Goal: Contribute content: Contribute content

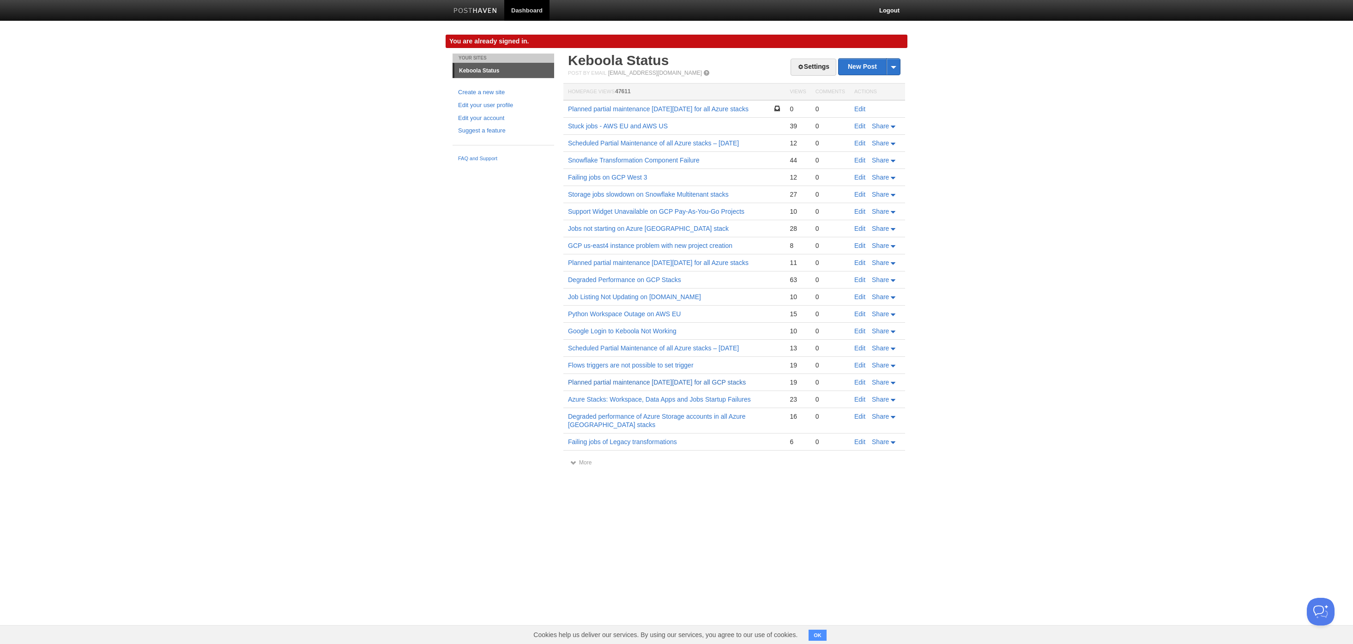
click at [686, 386] on link "Planned partial maintenance [DATE][DATE] for all GCP stacks" at bounding box center [657, 382] width 178 height 7
click at [862, 386] on link "Edit" at bounding box center [859, 382] width 11 height 7
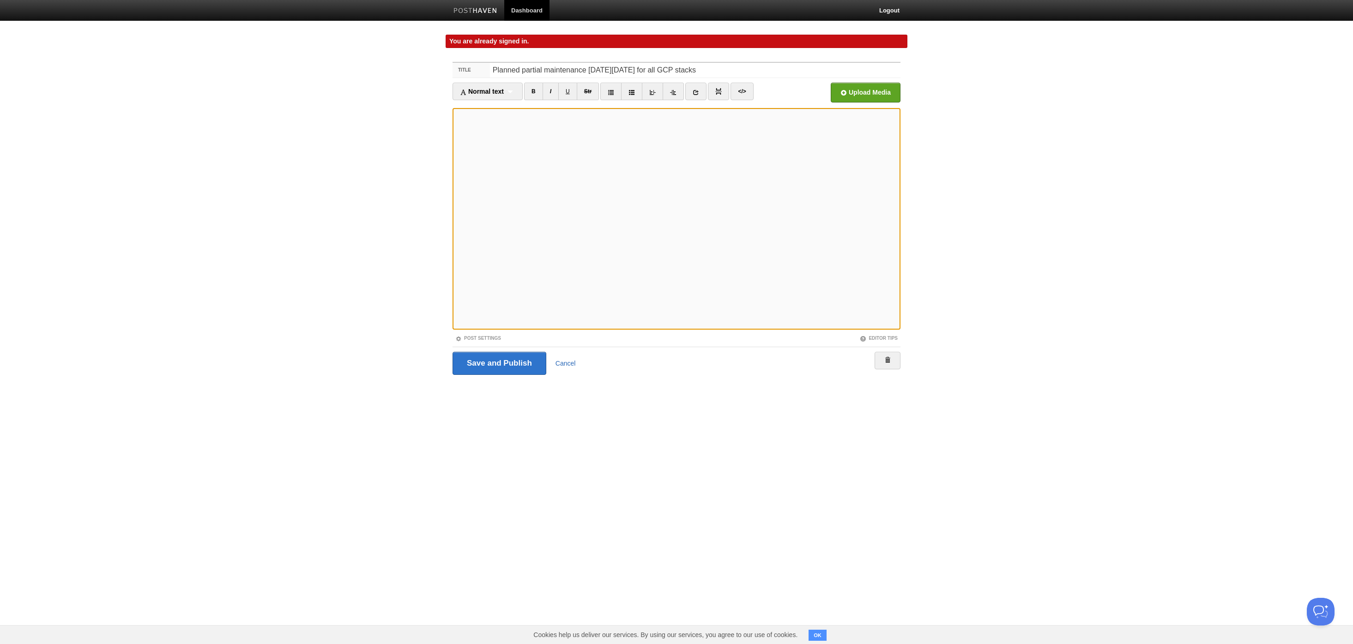
click at [568, 364] on link "Cancel" at bounding box center [566, 363] width 20 height 7
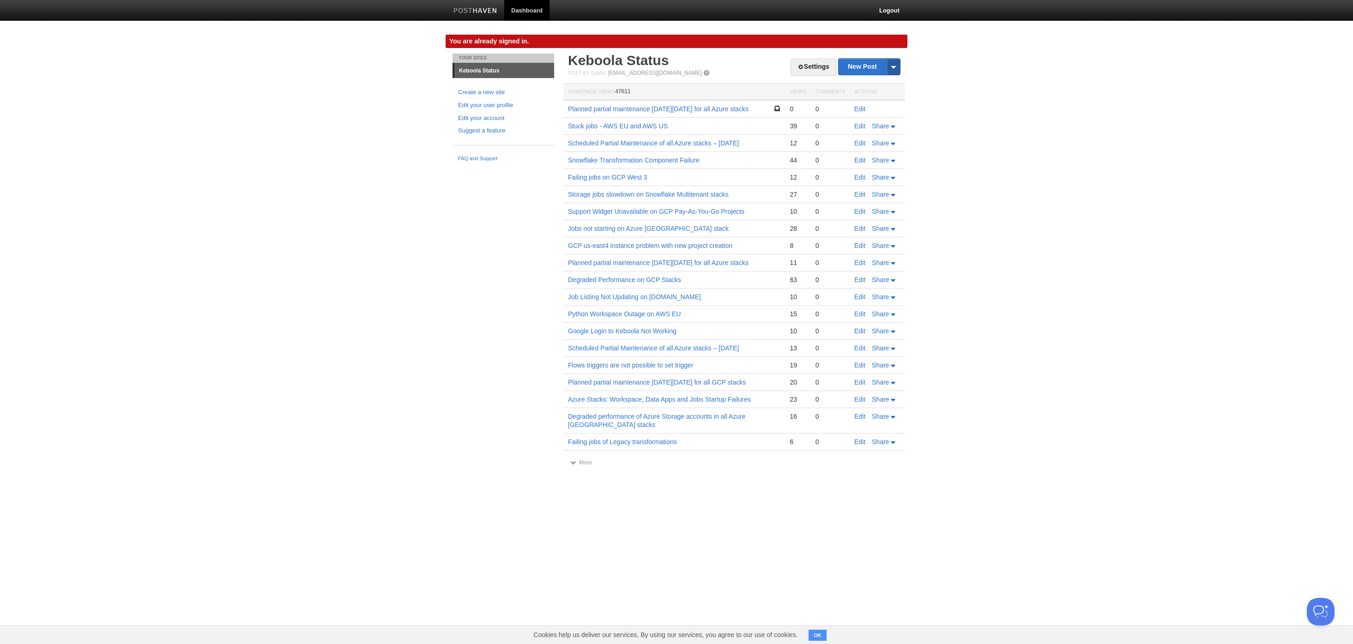
click at [899, 66] on span at bounding box center [893, 67] width 14 height 16
click at [864, 63] on link "New Post" at bounding box center [869, 67] width 61 height 16
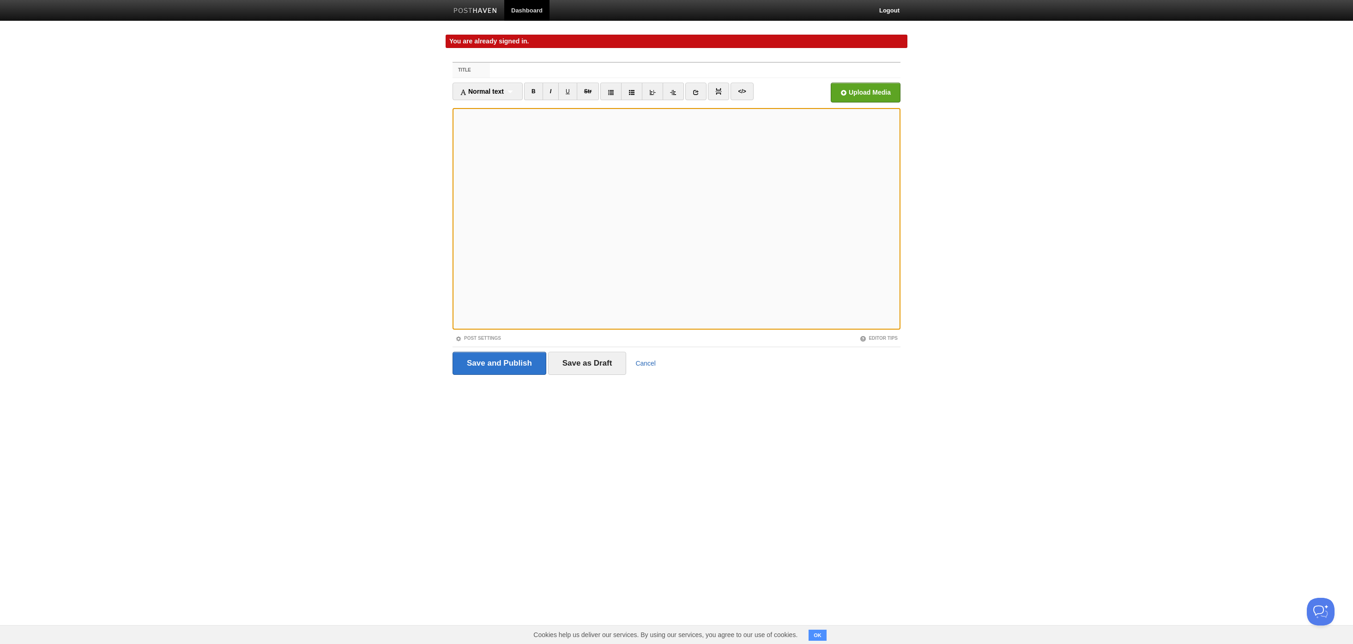
click at [648, 365] on link "Cancel" at bounding box center [646, 363] width 20 height 7
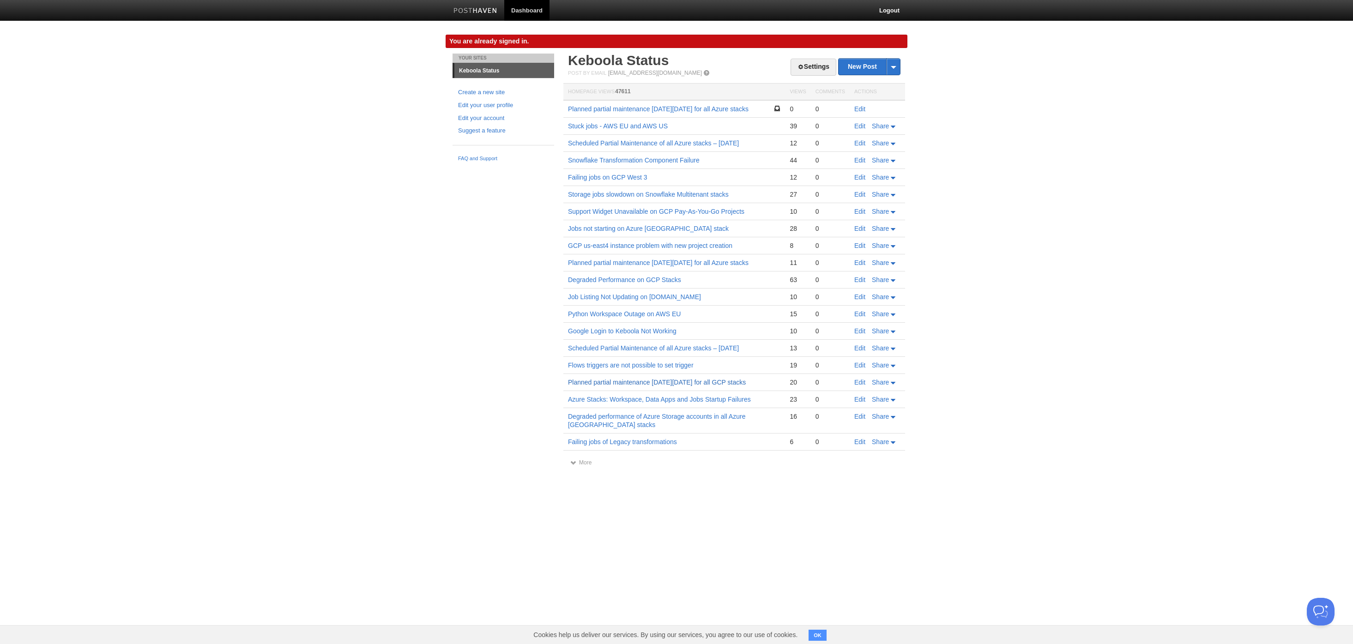
click at [705, 386] on link "Planned partial maintenance [DATE][DATE] for all GCP stacks" at bounding box center [657, 382] width 178 height 7
click at [673, 352] on link "Scheduled Partial Maintenance of all Azure stacks – [DATE]" at bounding box center [653, 348] width 171 height 7
click at [585, 466] on link "More" at bounding box center [580, 463] width 21 height 6
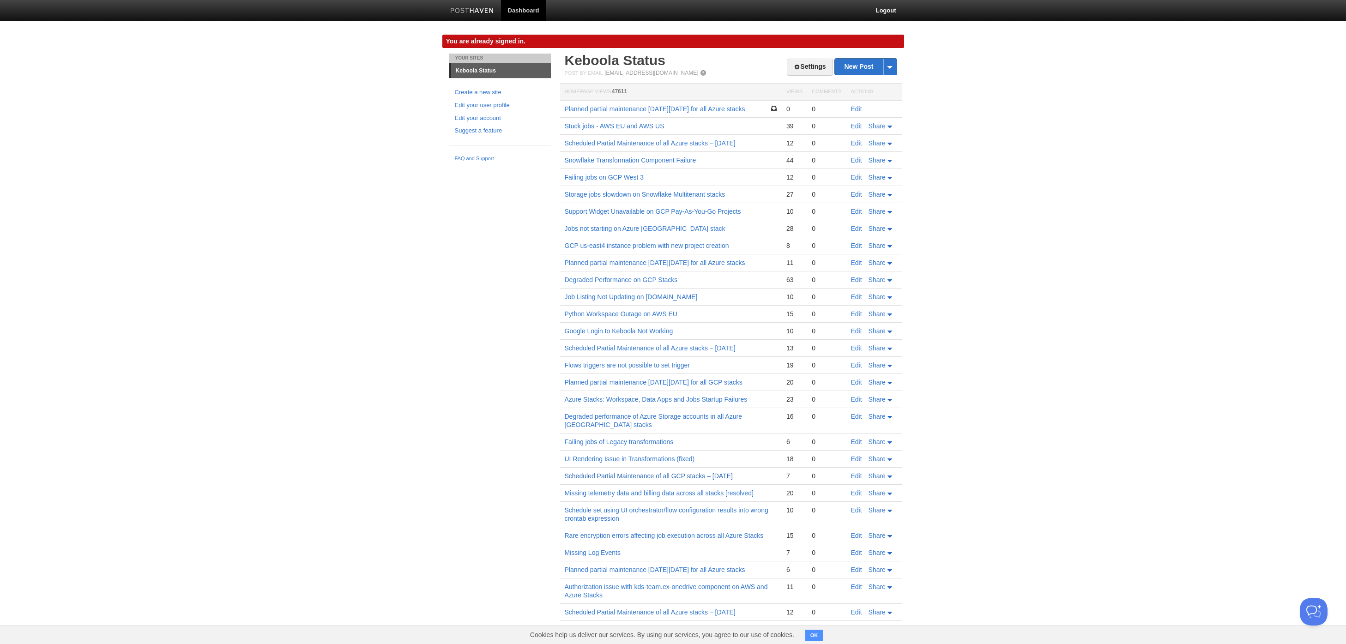
click at [659, 480] on link "Scheduled Partial Maintenance of all GCP stacks – [DATE]" at bounding box center [649, 476] width 168 height 7
click at [858, 480] on link "Edit" at bounding box center [856, 476] width 11 height 7
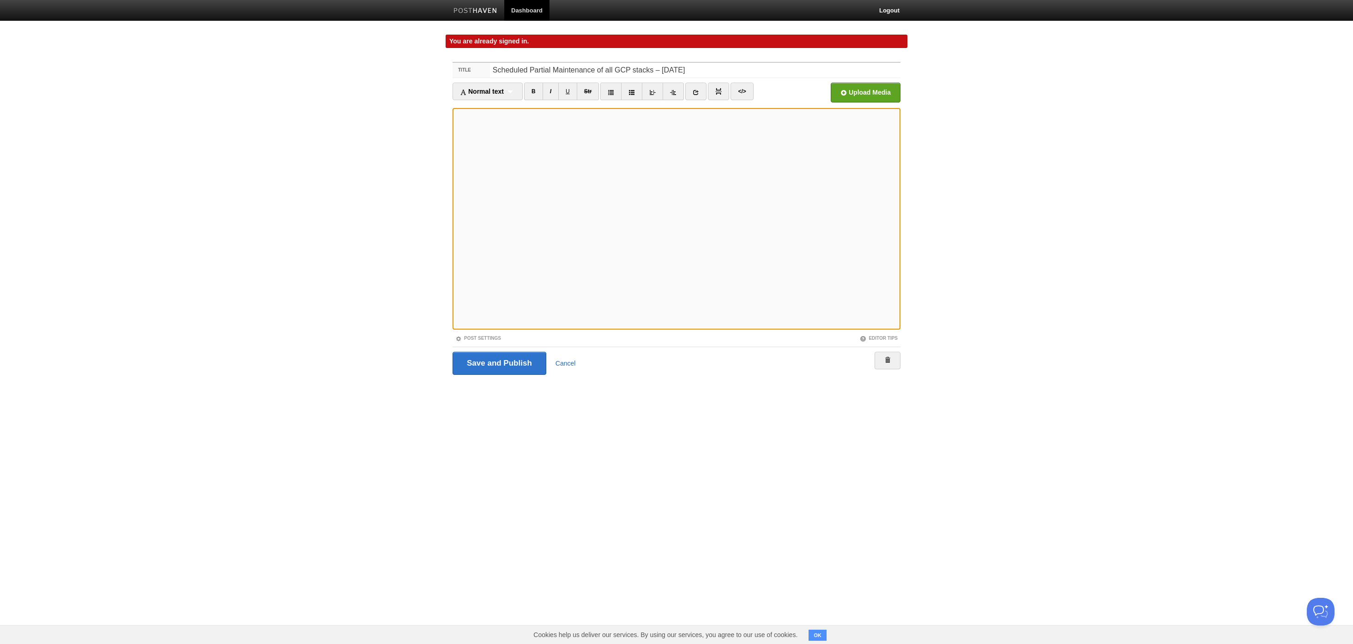
click at [568, 362] on link "Cancel" at bounding box center [566, 363] width 20 height 7
click at [731, 71] on input "Scheduled Partial Maintenance of all GCP stacks – [DATE]" at bounding box center [695, 70] width 411 height 15
click at [365, 250] on body "Dashboard Logout You are already signed in. You are already signed in. × Your S…" at bounding box center [676, 205] width 1353 height 410
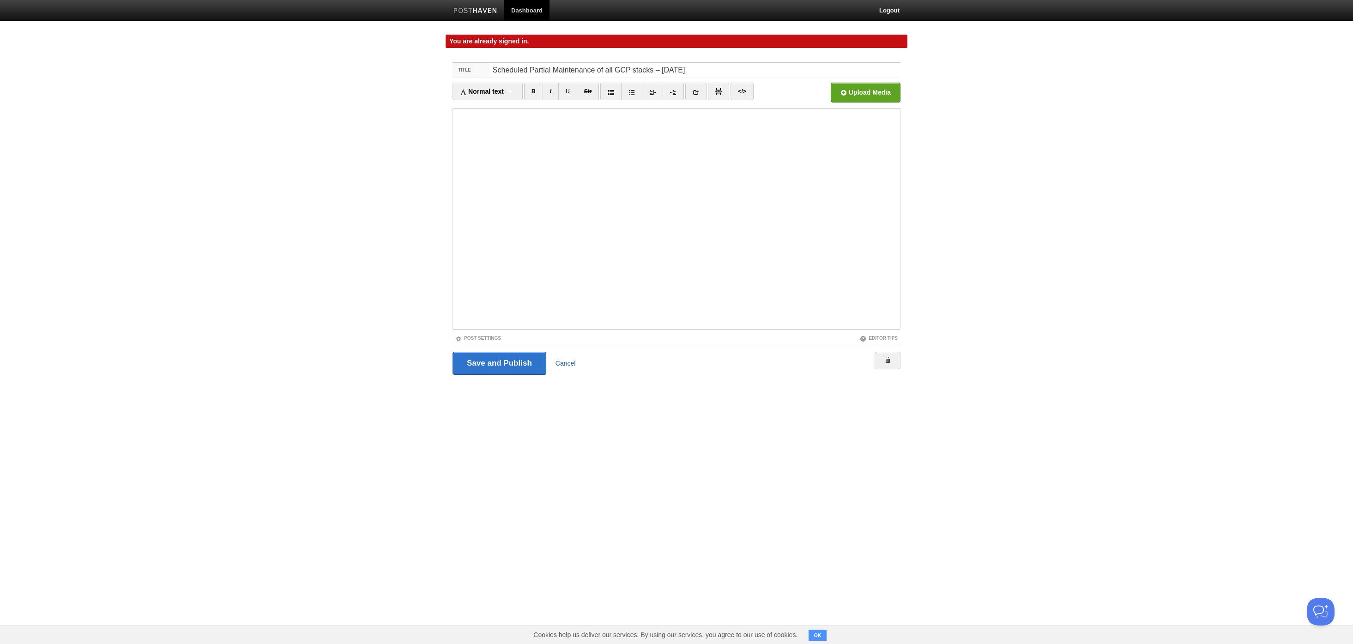
click at [569, 364] on link "Cancel" at bounding box center [566, 363] width 20 height 7
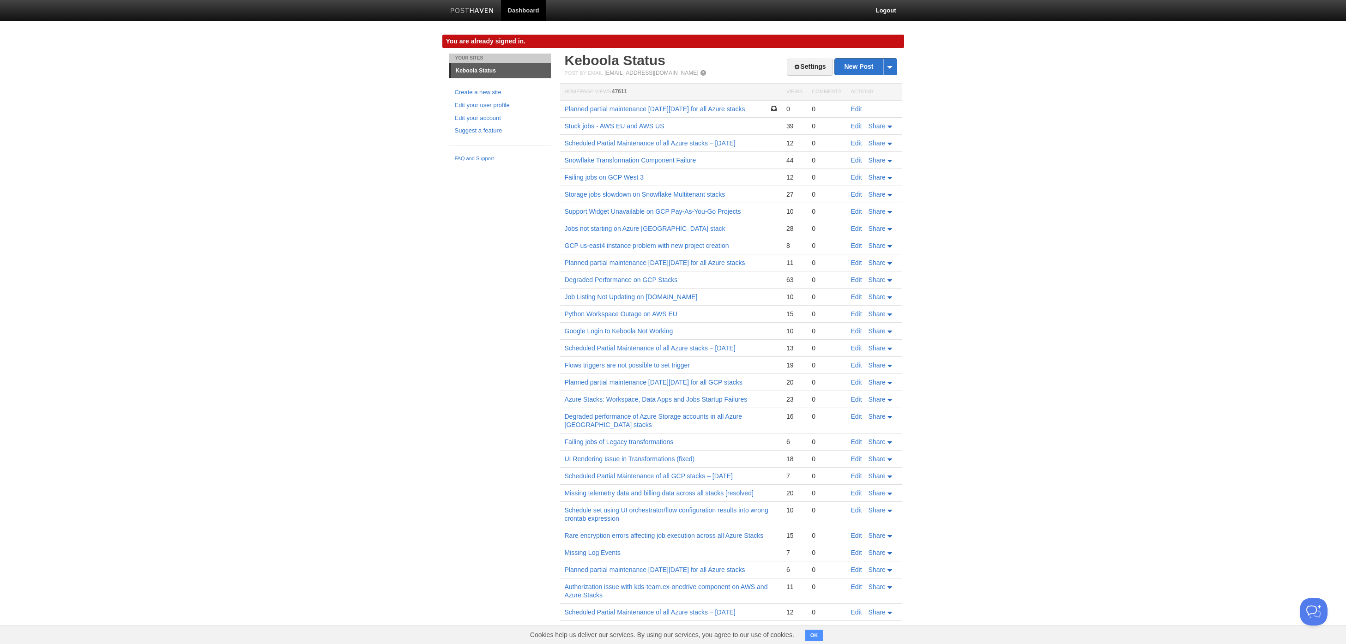
click at [812, 635] on button "OK" at bounding box center [815, 635] width 18 height 11
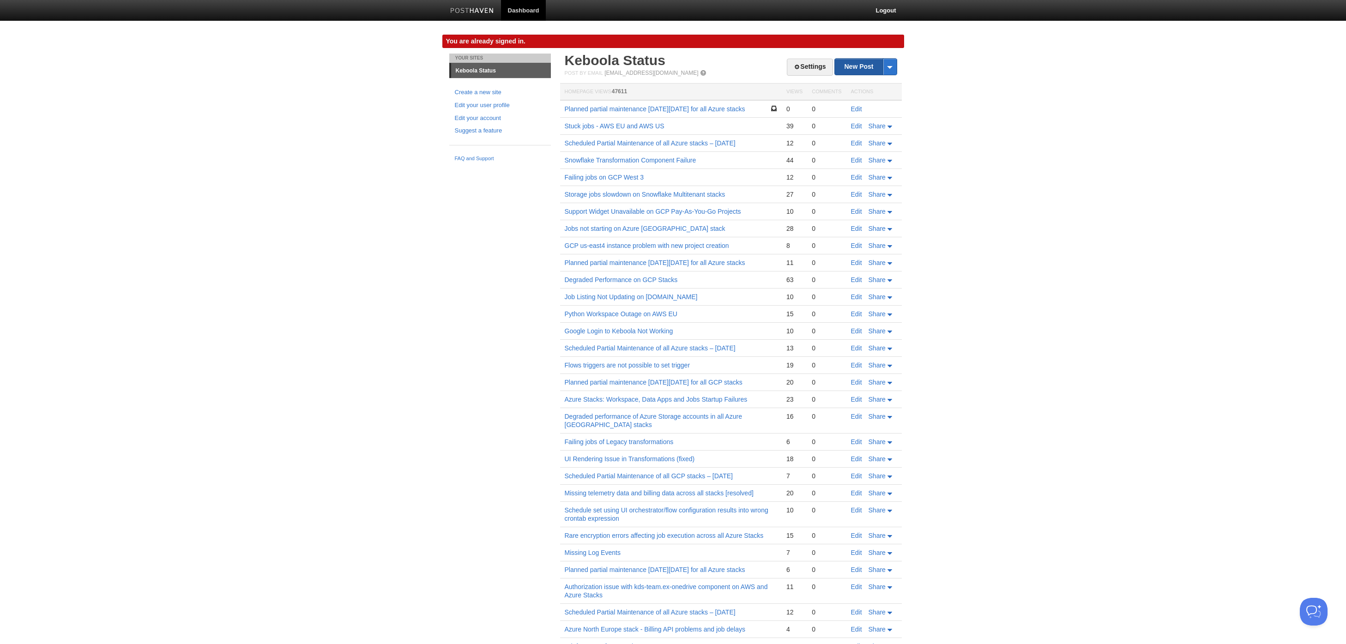
click at [848, 70] on link "New Post" at bounding box center [865, 67] width 61 height 16
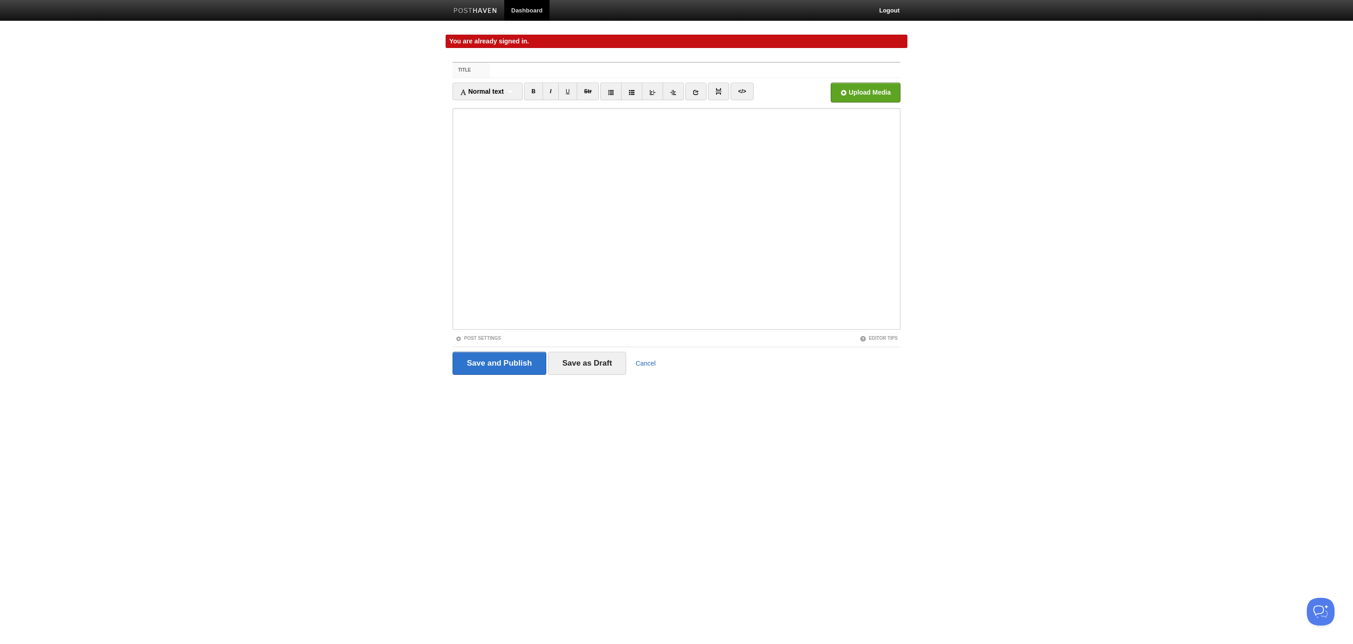
click at [636, 363] on link "Cancel" at bounding box center [646, 363] width 20 height 7
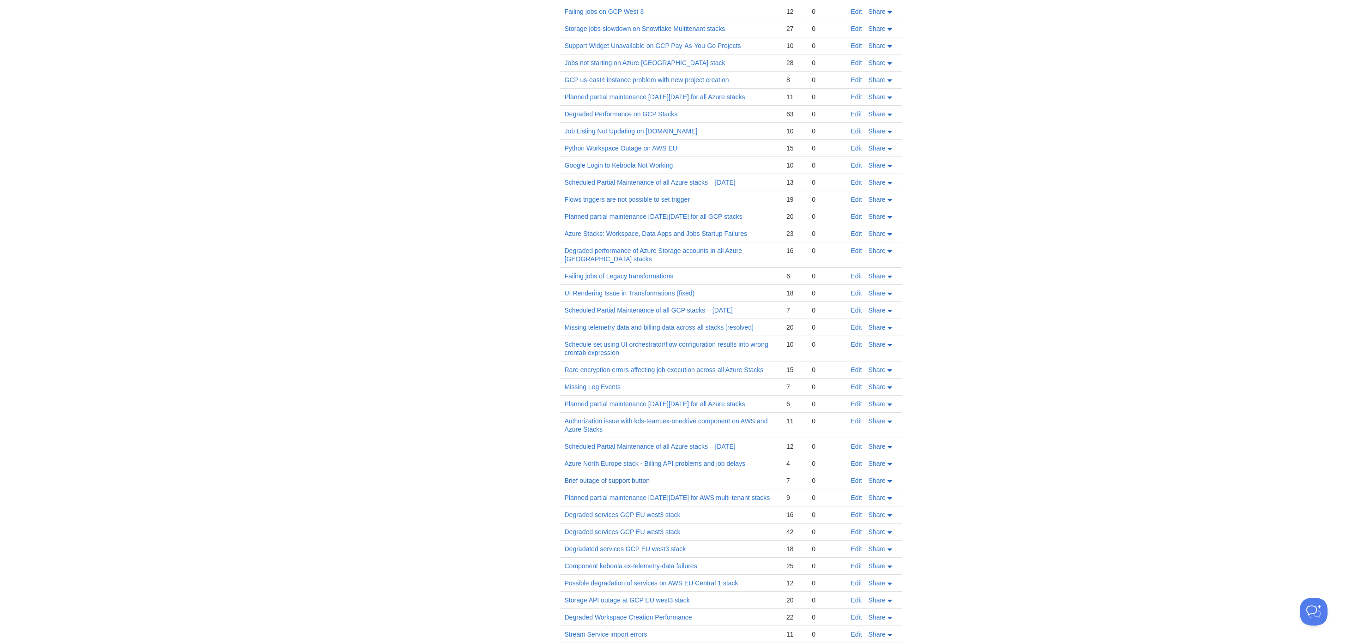
scroll to position [167, 0]
click at [650, 313] on link "Scheduled Partial Maintenance of all GCP stacks – [DATE]" at bounding box center [649, 309] width 168 height 7
click at [860, 313] on link "Edit" at bounding box center [856, 309] width 11 height 7
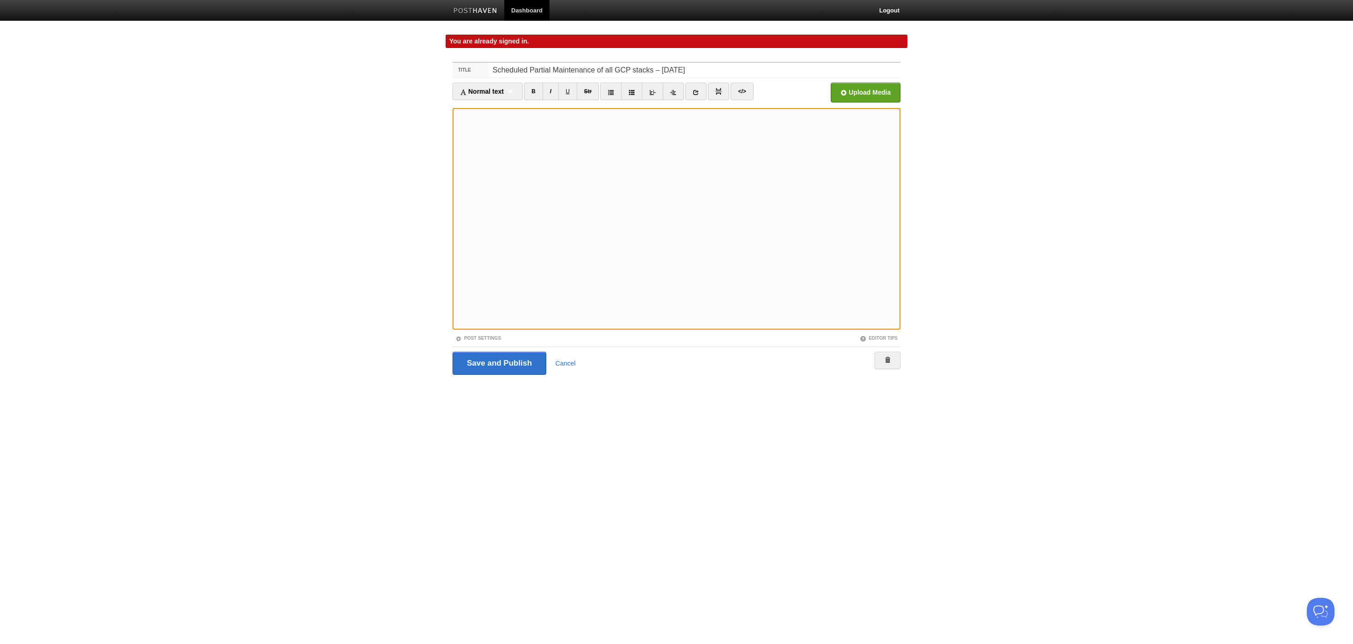
click at [571, 355] on div "Save and Publish Cancel" at bounding box center [677, 363] width 448 height 23
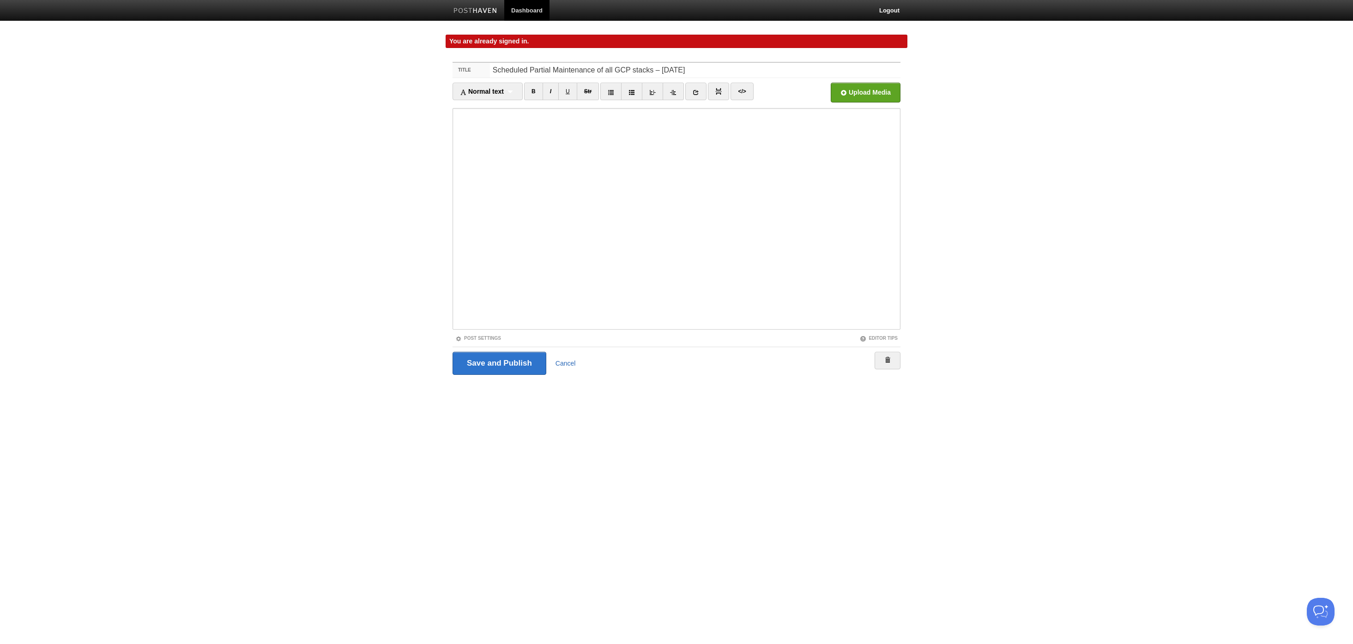
click at [573, 364] on link "Cancel" at bounding box center [566, 363] width 20 height 7
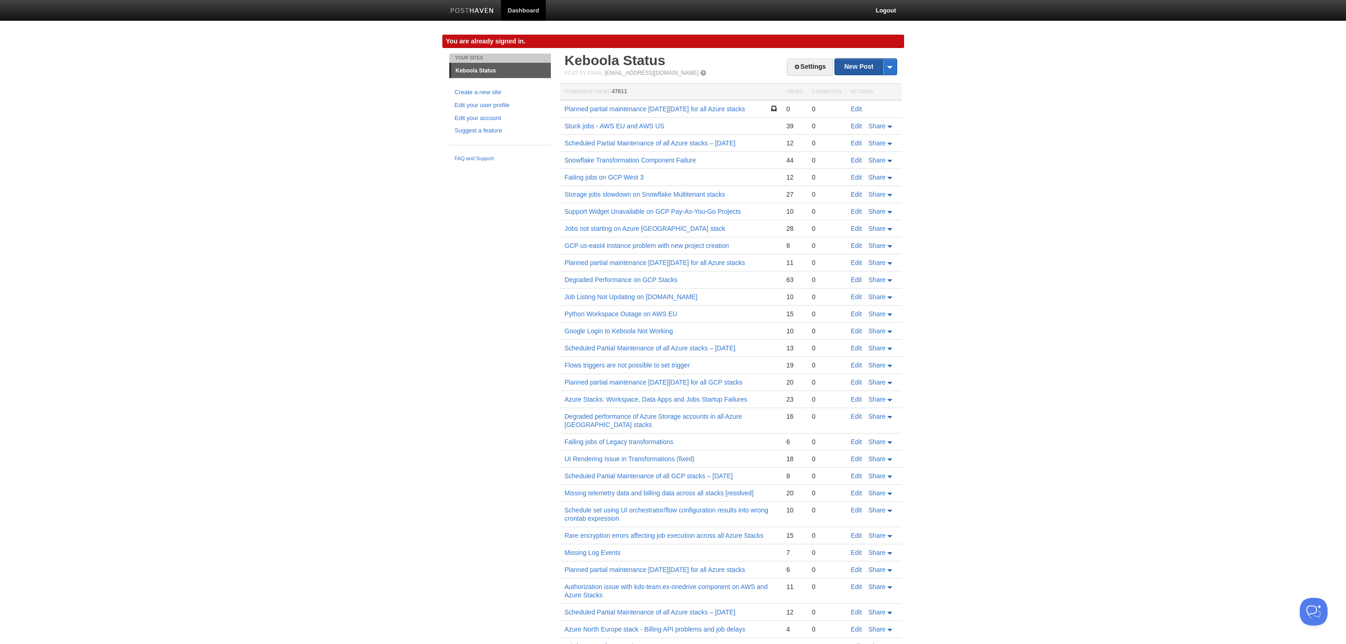
click at [866, 69] on link "New Post" at bounding box center [865, 67] width 61 height 16
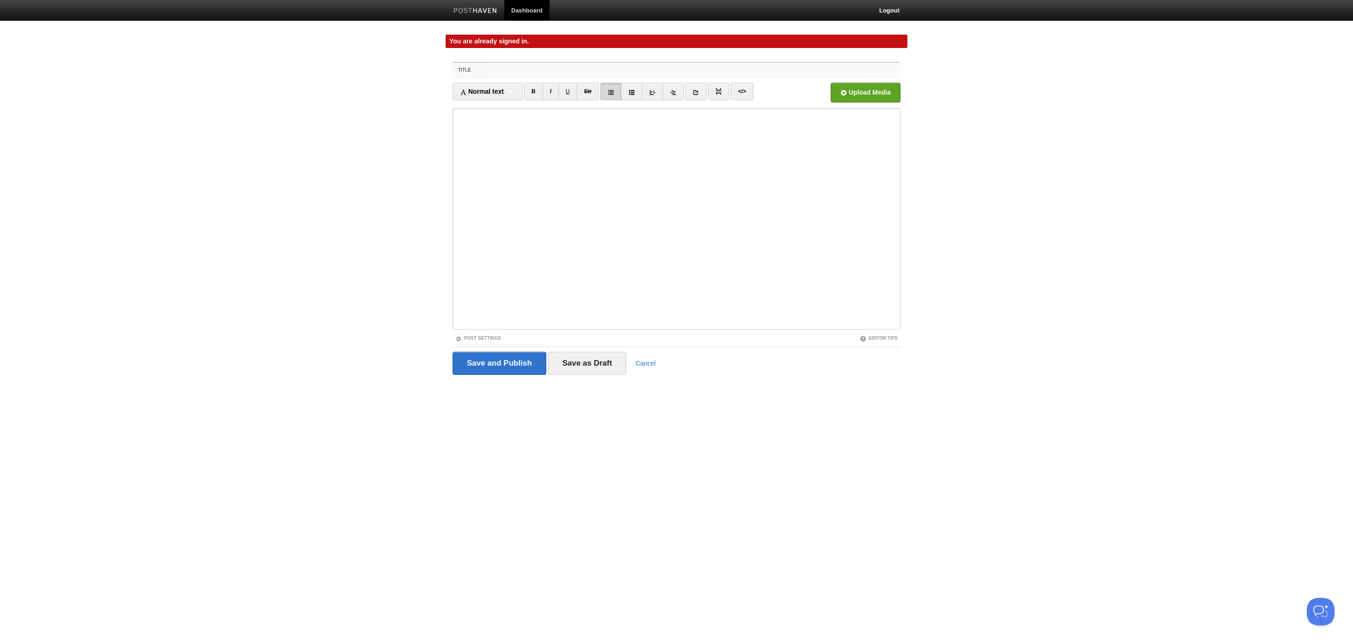
click at [713, 72] on input "Title" at bounding box center [695, 70] width 411 height 15
paste input "Scheduled Partial Maintenance of all GCP stacks – [DATE]"
click at [656, 70] on input "Scheduled Partial Maintenance of all GCP stacks – [DATE]" at bounding box center [695, 70] width 411 height 15
click at [679, 67] on input "Scheduled Partial Maintenance of all GCP stacks – [DATE]" at bounding box center [695, 70] width 411 height 15
type input "Scheduled Partial Maintenance of all GCP stacks – [DATE]"
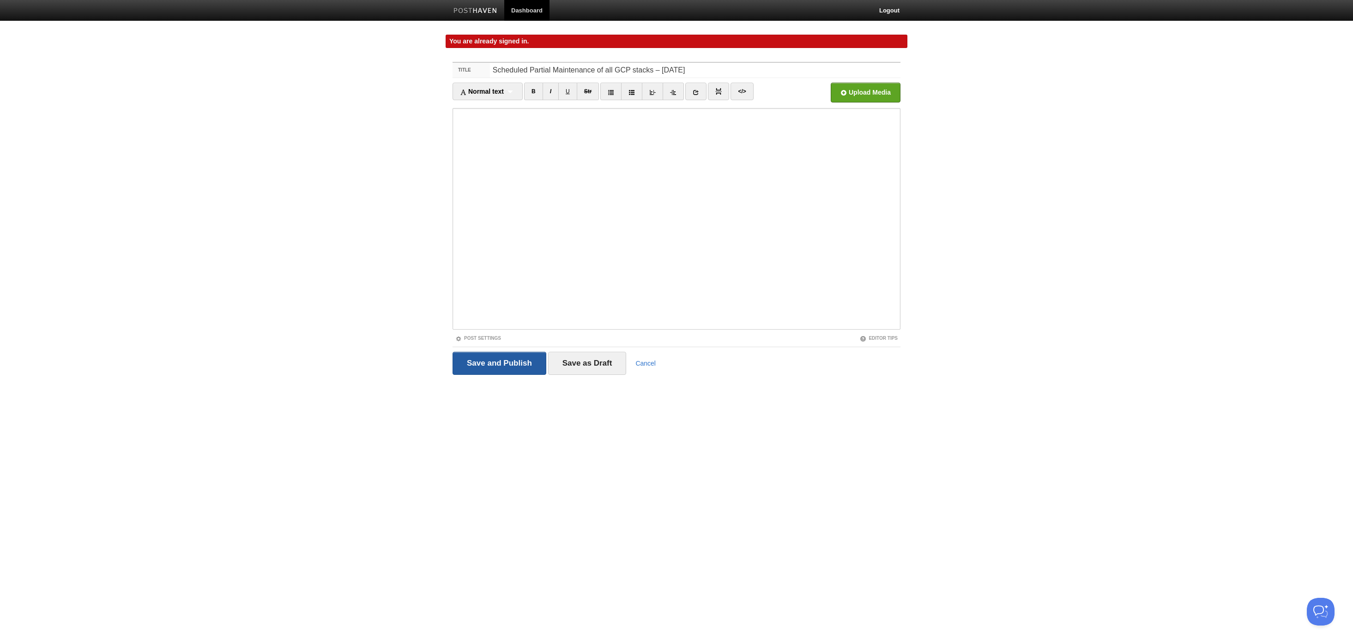
click at [511, 365] on input "Save and Publish" at bounding box center [500, 363] width 94 height 23
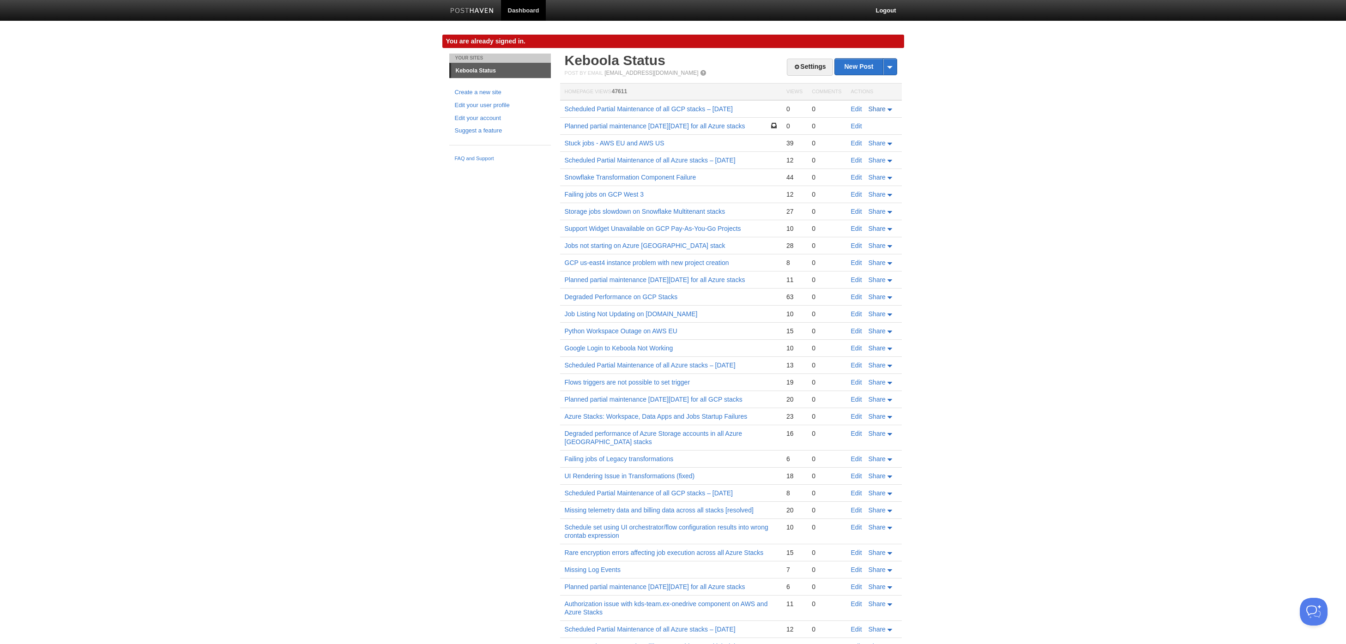
click at [886, 108] on span "Share" at bounding box center [877, 108] width 17 height 7
click at [941, 128] on body "Dashboard Logout You are already signed in. You are already signed in. × Post c…" at bounding box center [673, 609] width 1346 height 1218
